Goal: Transaction & Acquisition: Book appointment/travel/reservation

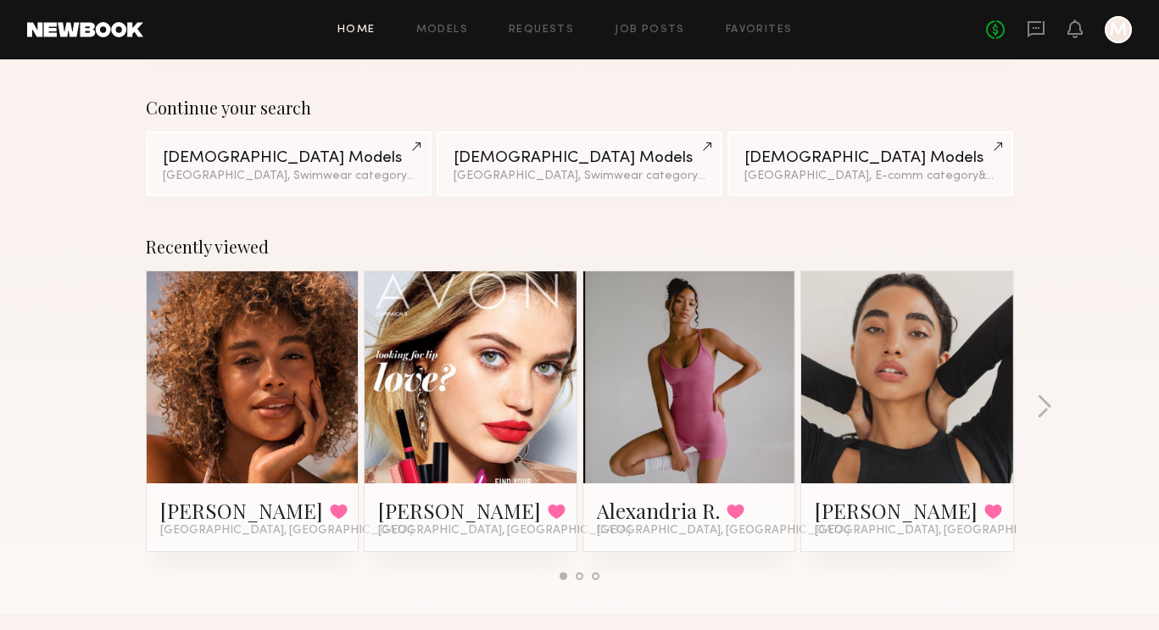
scroll to position [123, 0]
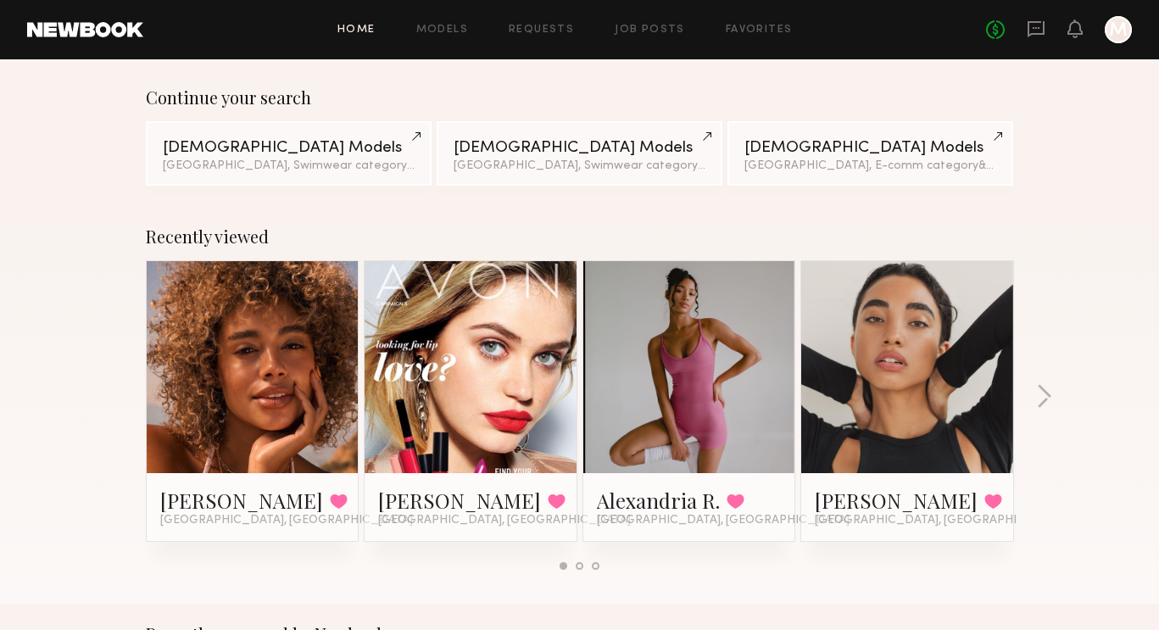
click at [255, 403] on link at bounding box center [252, 367] width 103 height 212
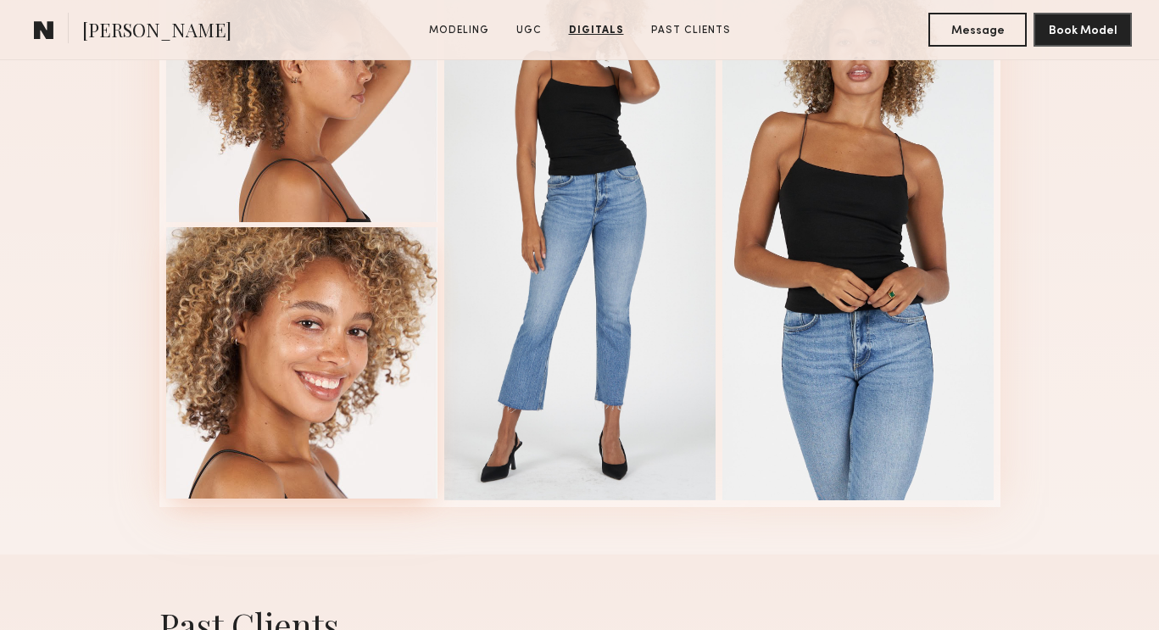
scroll to position [4200, 0]
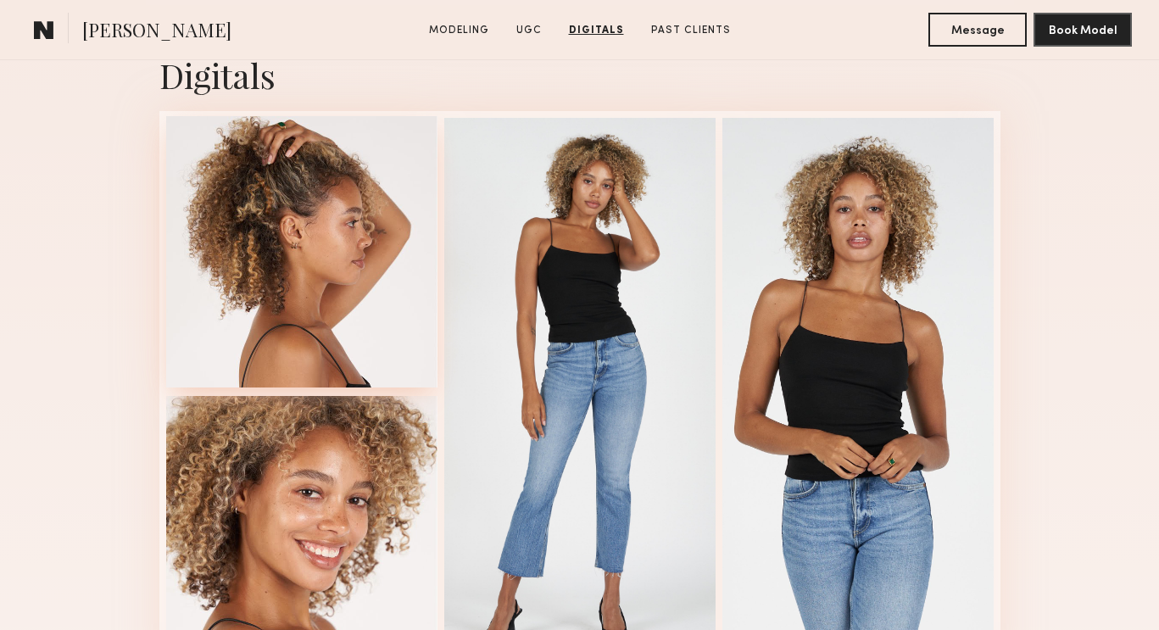
click at [326, 215] on div at bounding box center [301, 251] width 271 height 271
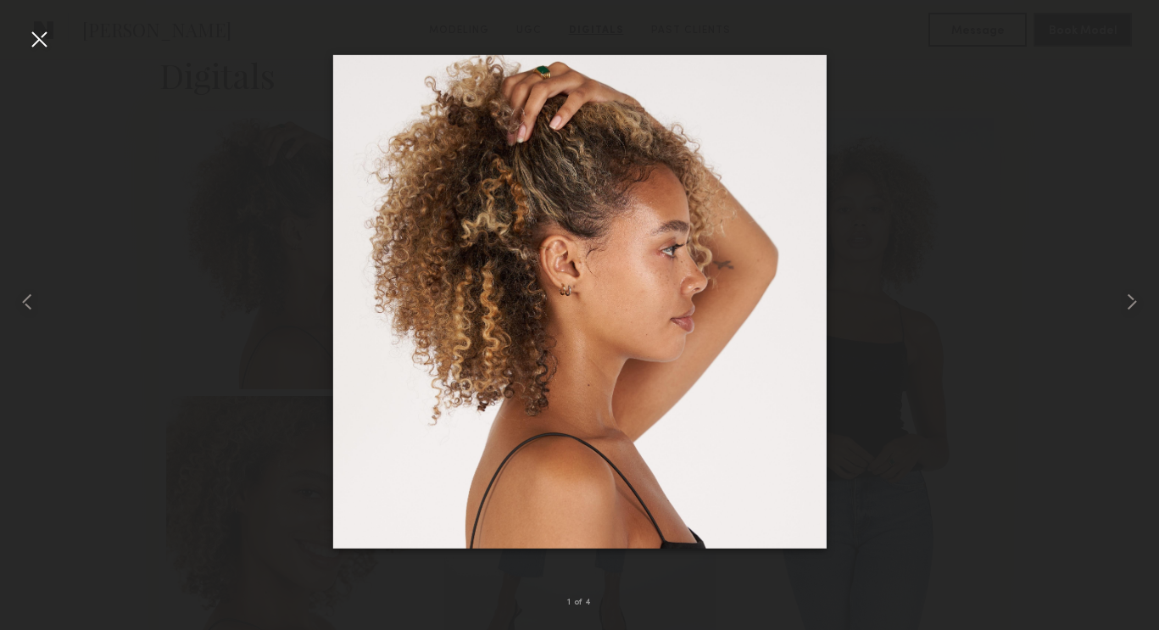
click at [39, 38] on div at bounding box center [38, 38] width 27 height 27
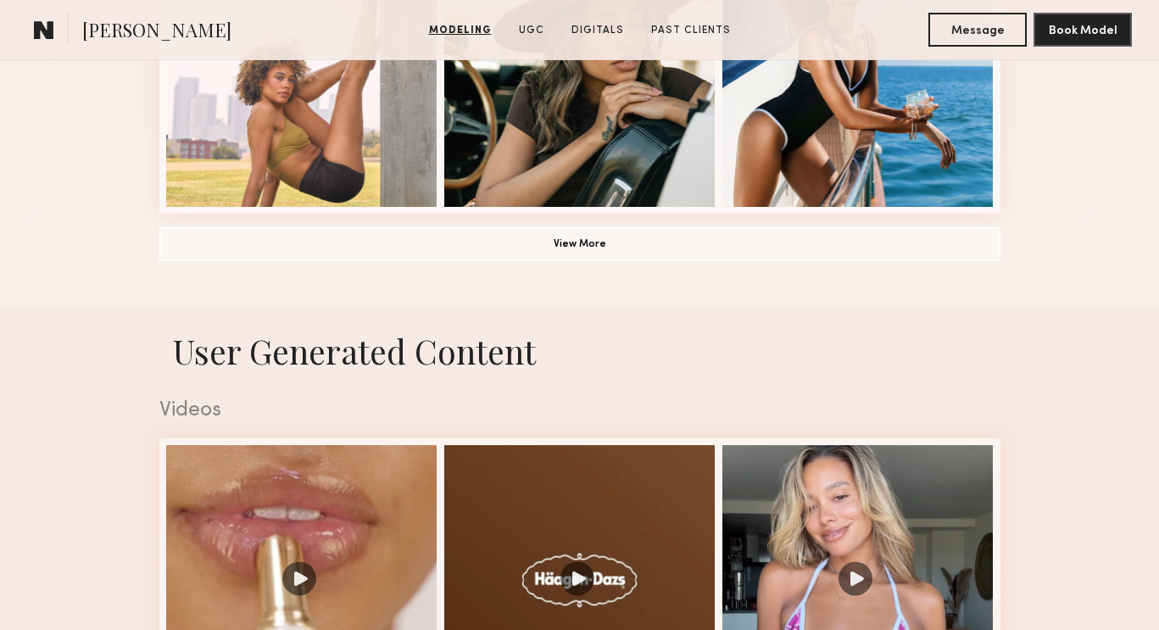
scroll to position [1021, 0]
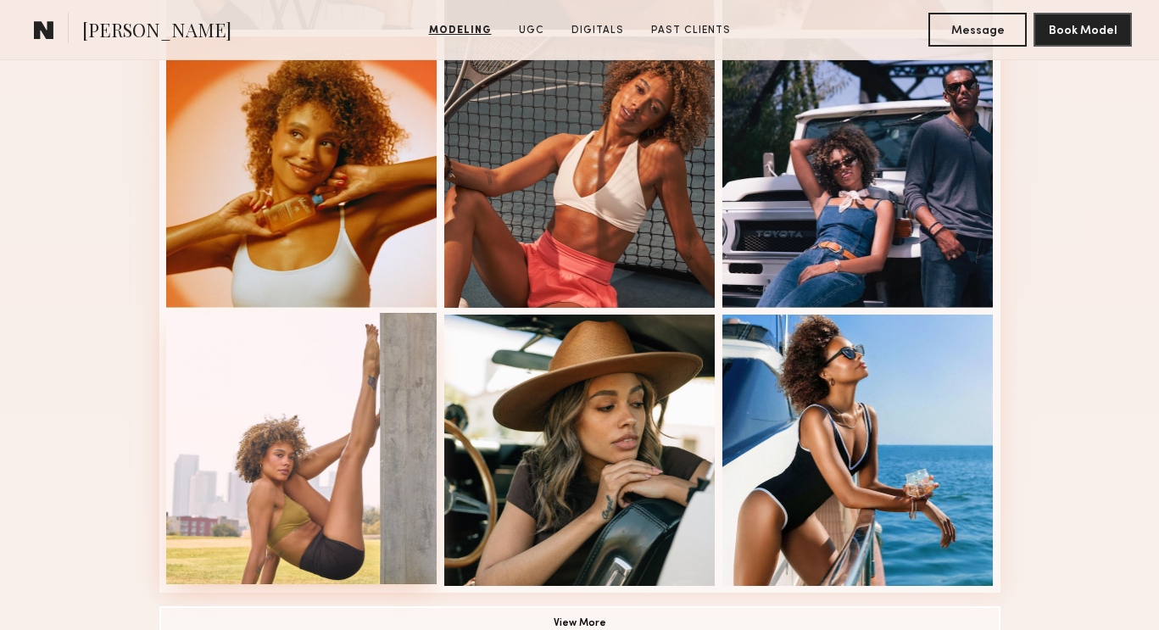
click at [345, 427] on div at bounding box center [301, 448] width 271 height 271
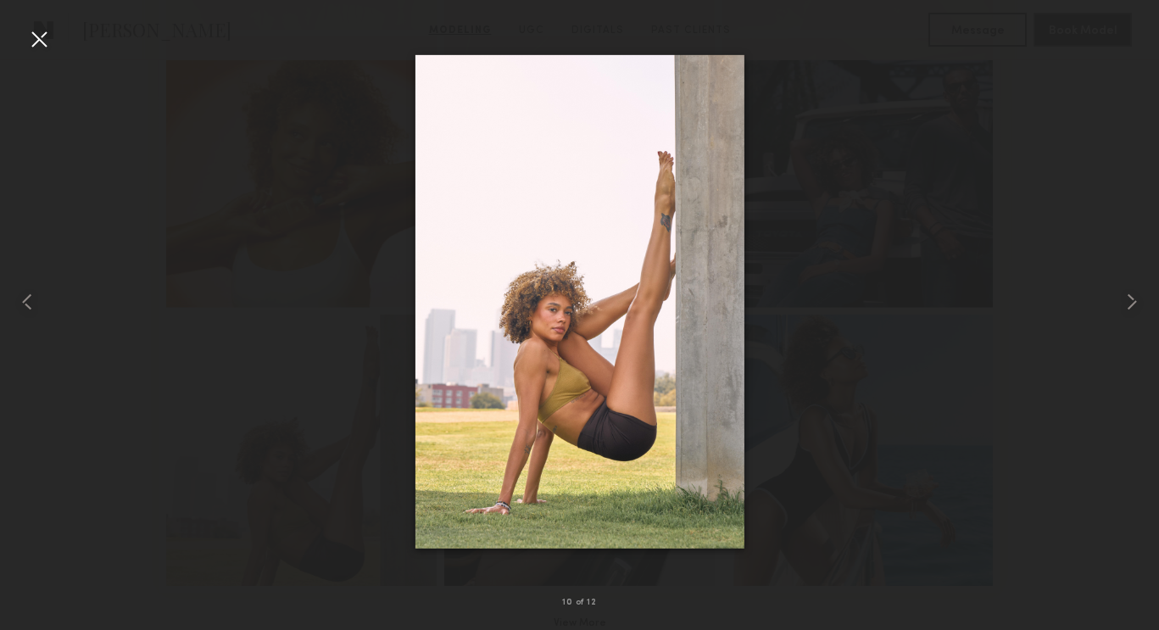
click at [45, 35] on div at bounding box center [38, 38] width 27 height 27
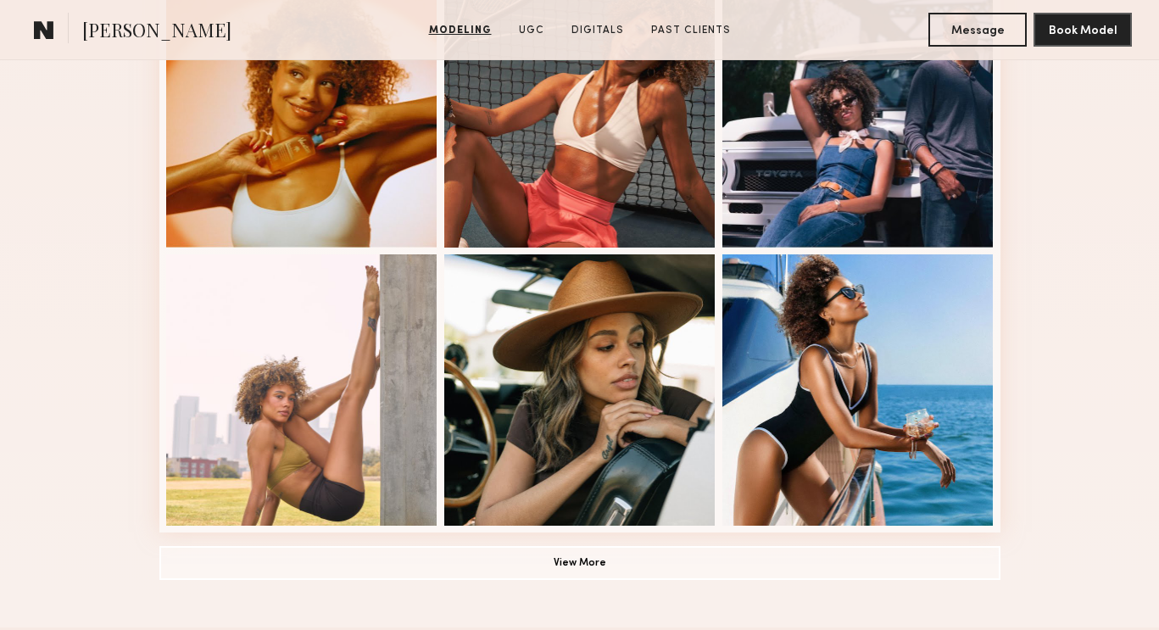
scroll to position [1143, 0]
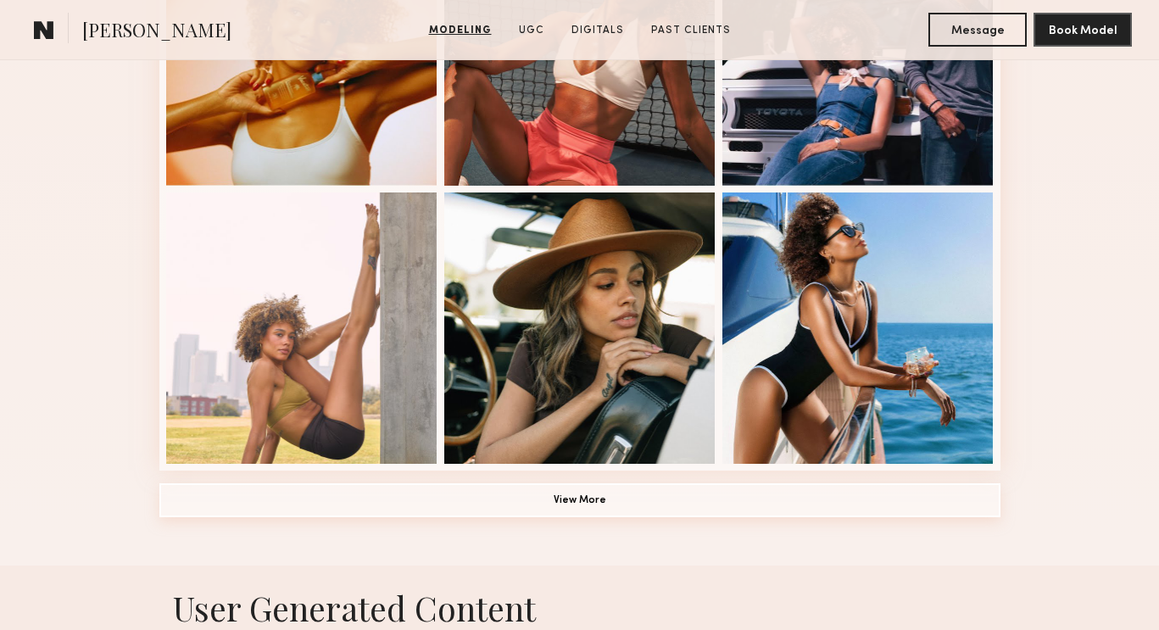
click at [566, 500] on button "View More" at bounding box center [579, 500] width 841 height 34
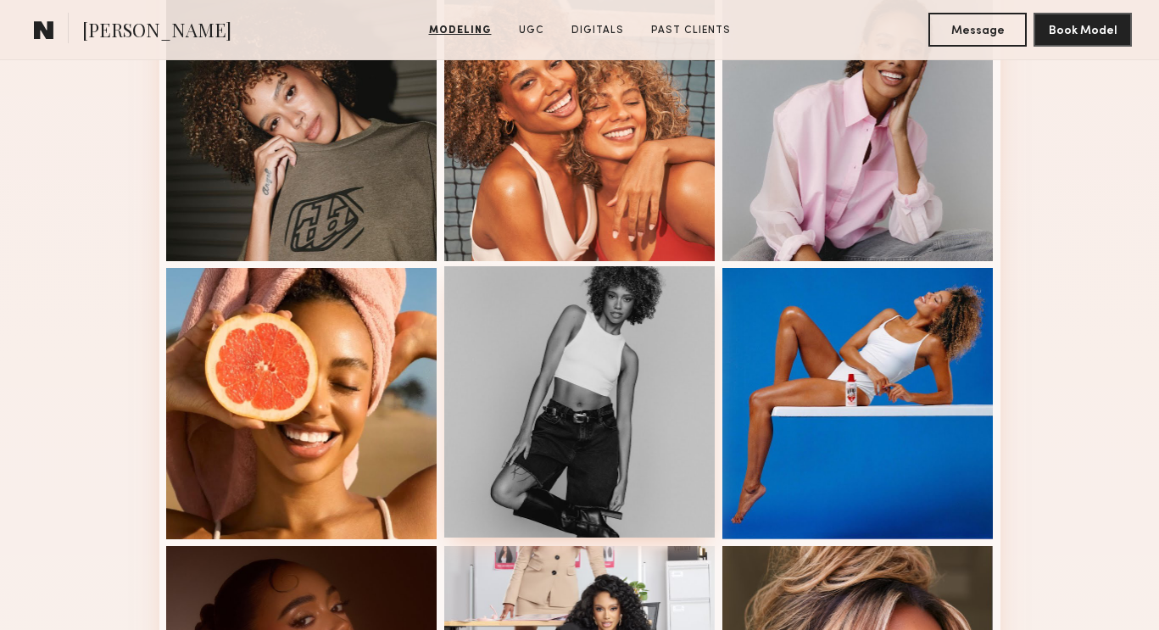
scroll to position [1920, 0]
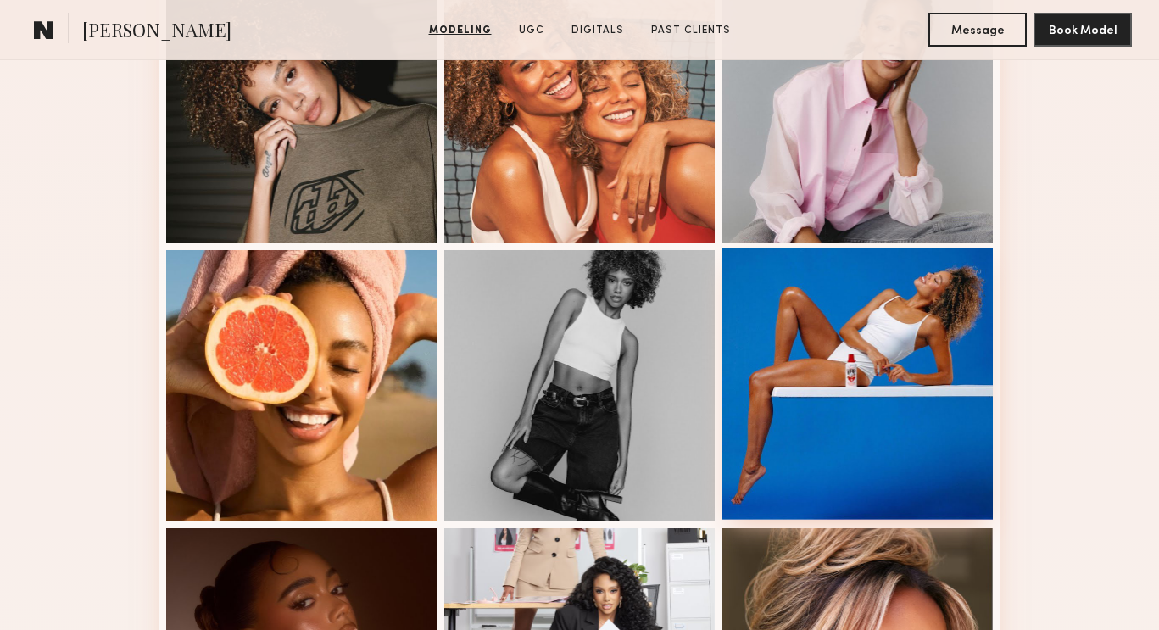
click at [836, 345] on div at bounding box center [858, 383] width 271 height 271
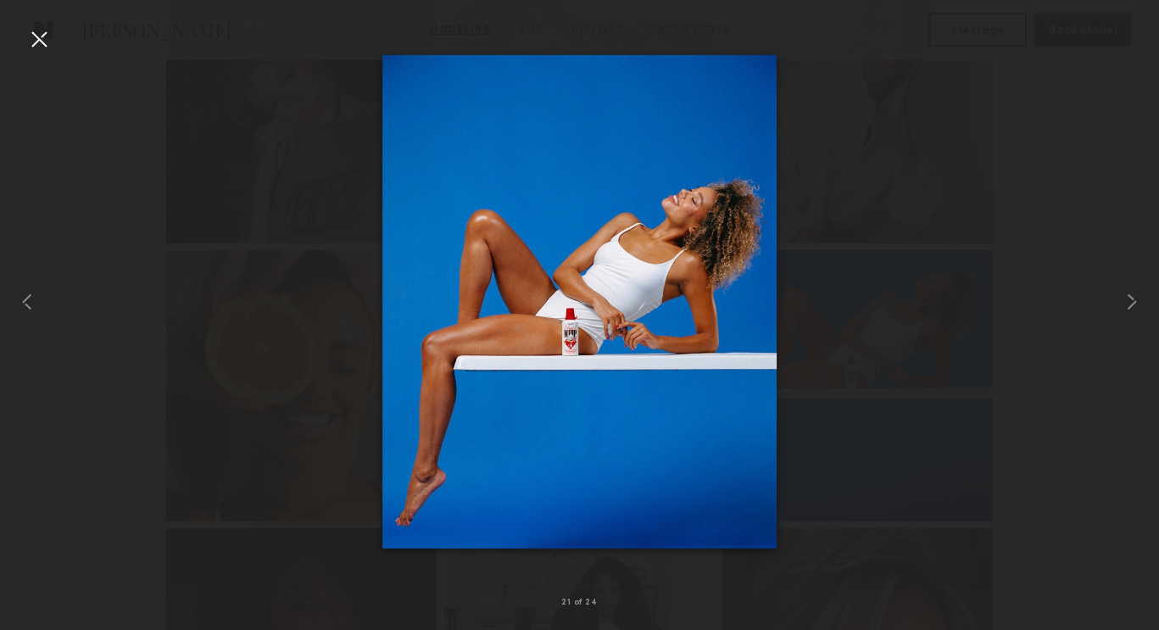
click at [37, 41] on div at bounding box center [38, 38] width 27 height 27
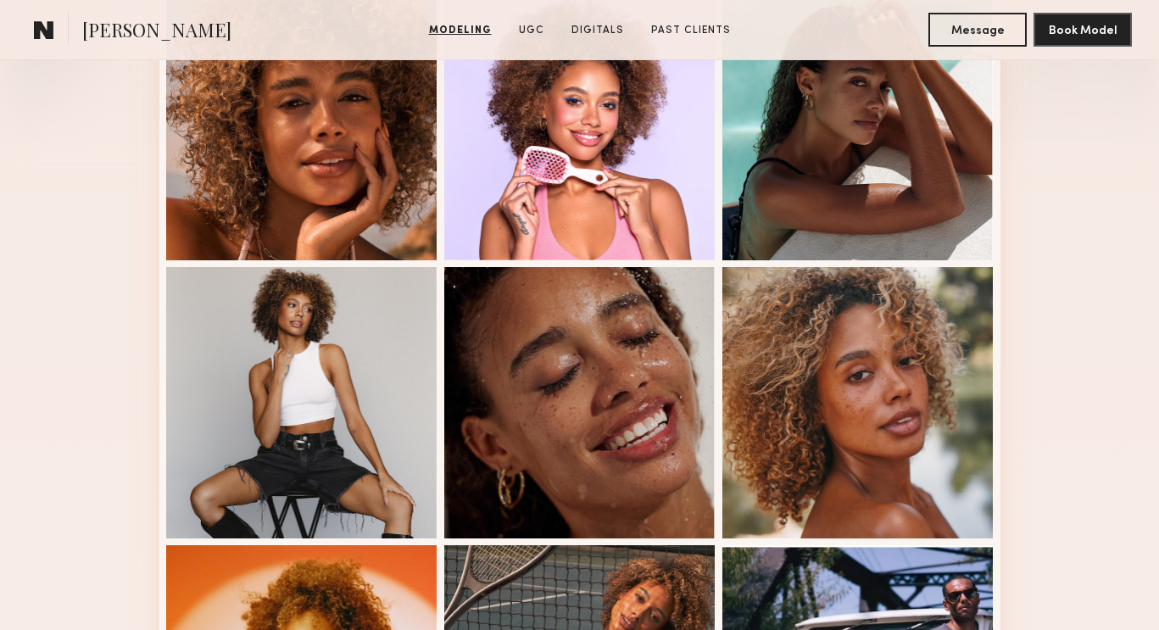
scroll to position [511, 0]
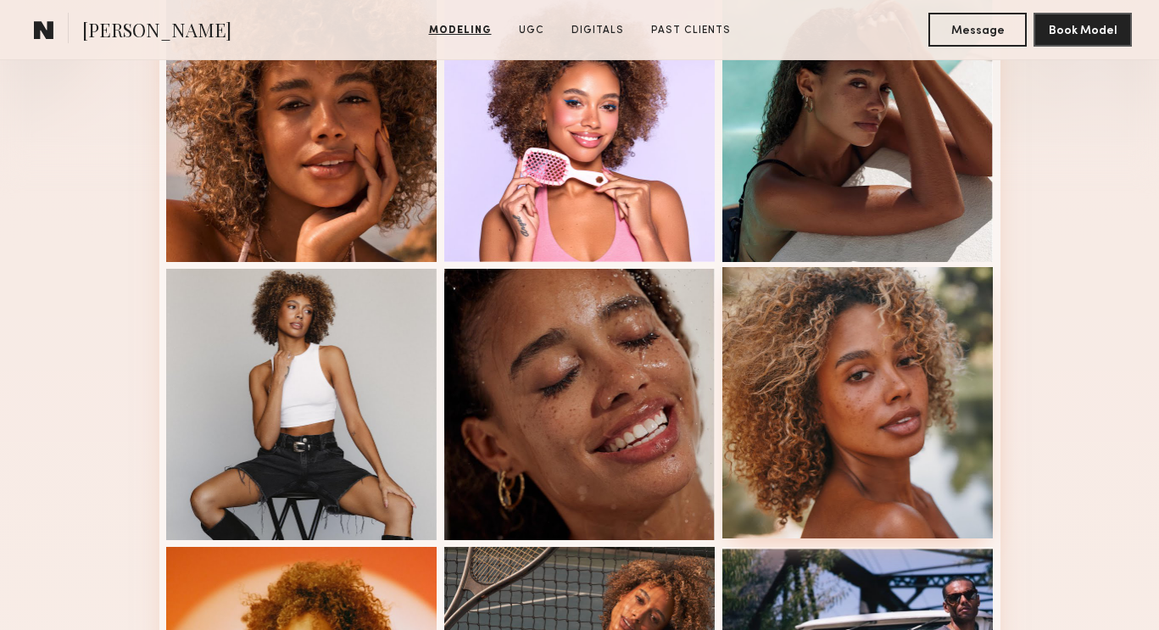
click at [840, 369] on div at bounding box center [858, 402] width 271 height 271
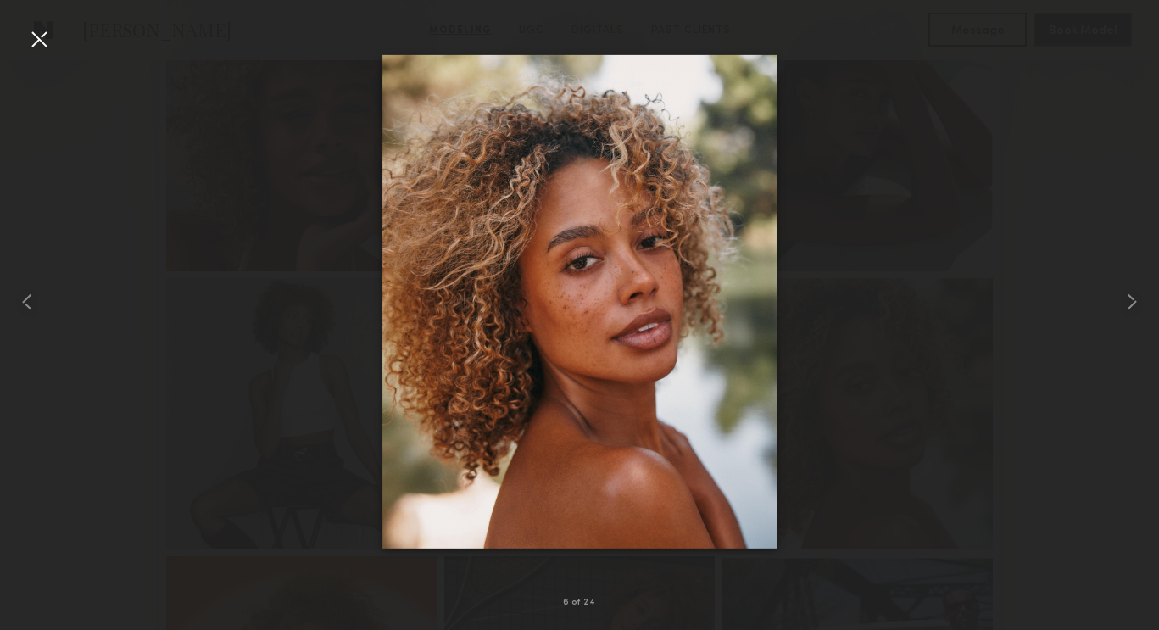
scroll to position [503, 0]
click at [1139, 299] on common-icon at bounding box center [1132, 301] width 27 height 27
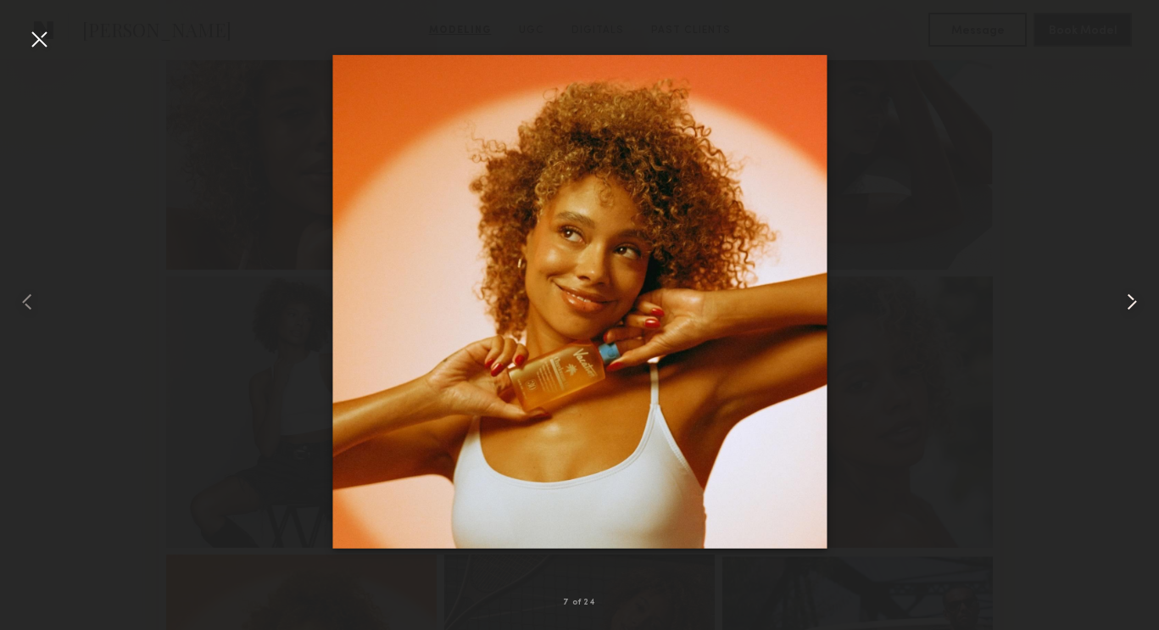
click at [1139, 299] on common-icon at bounding box center [1132, 301] width 27 height 27
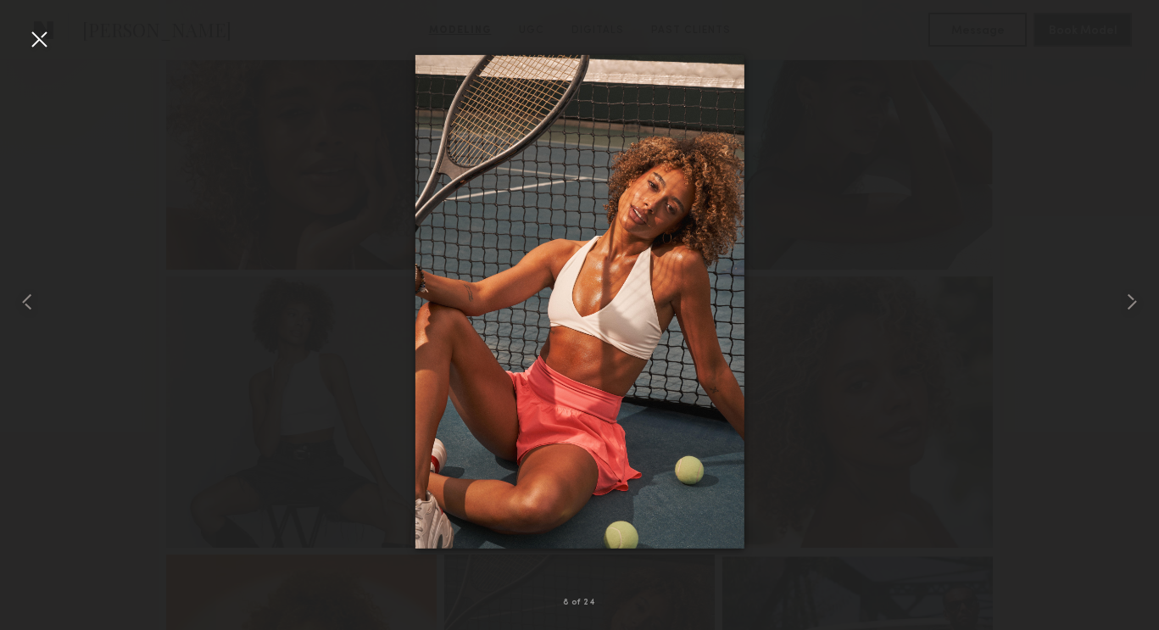
click at [44, 41] on div at bounding box center [38, 38] width 27 height 27
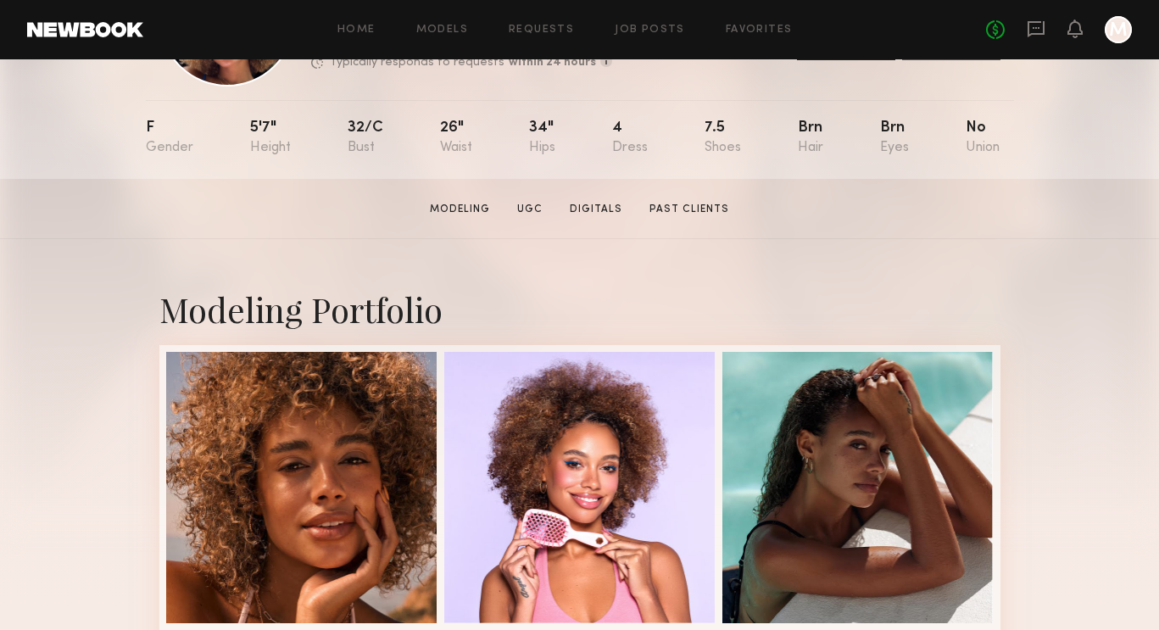
scroll to position [150, 0]
